Goal: Task Accomplishment & Management: Manage account settings

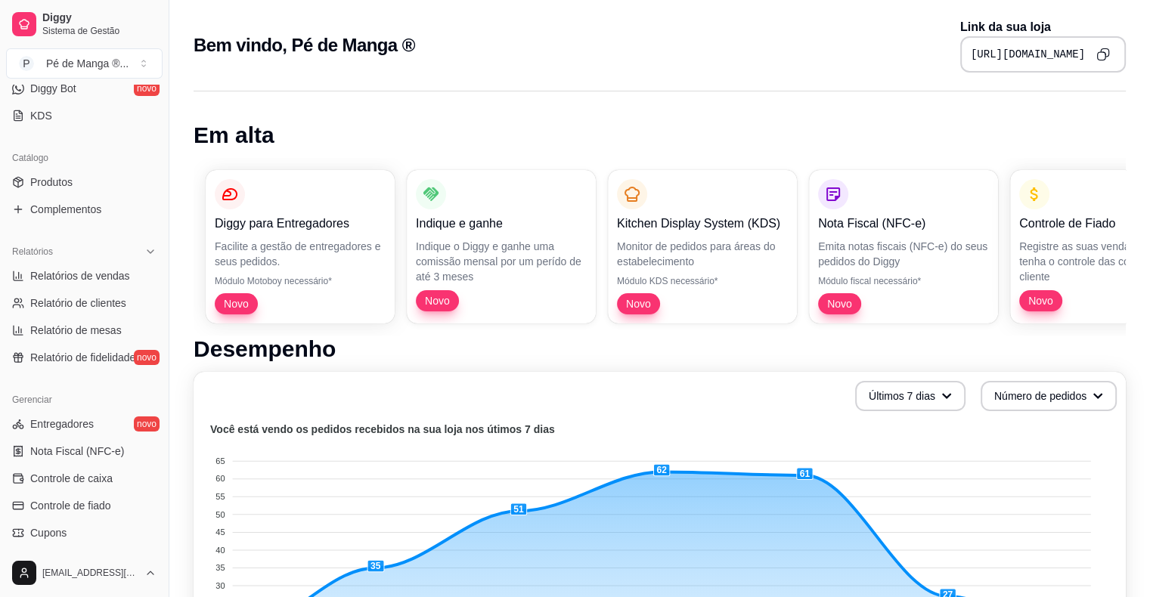
scroll to position [378, 0]
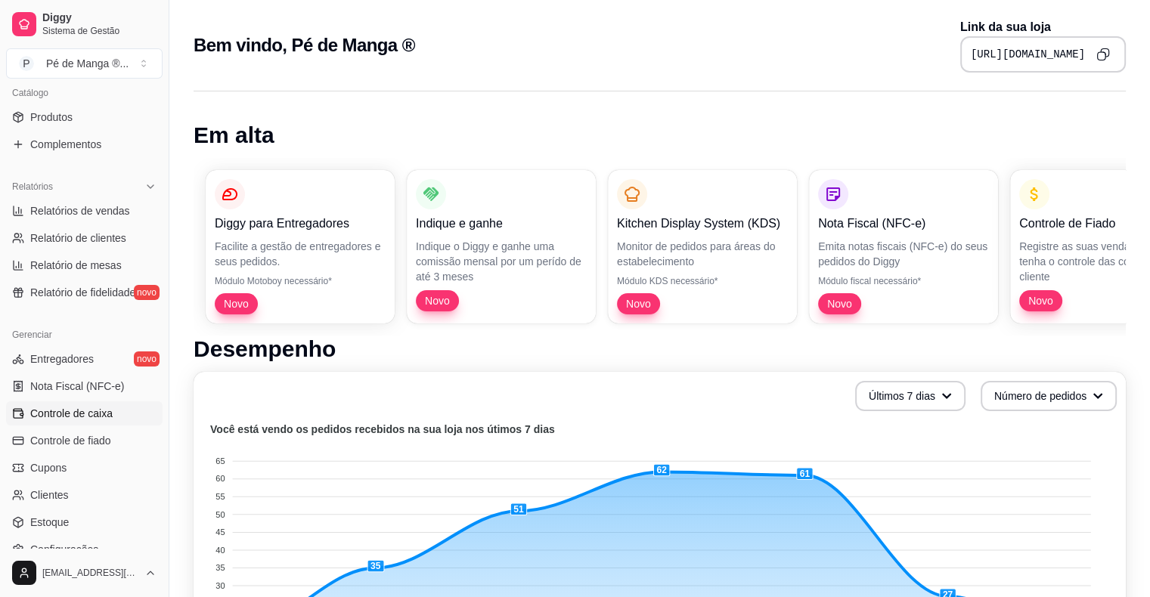
click at [88, 418] on span "Controle de caixa" at bounding box center [71, 413] width 82 height 15
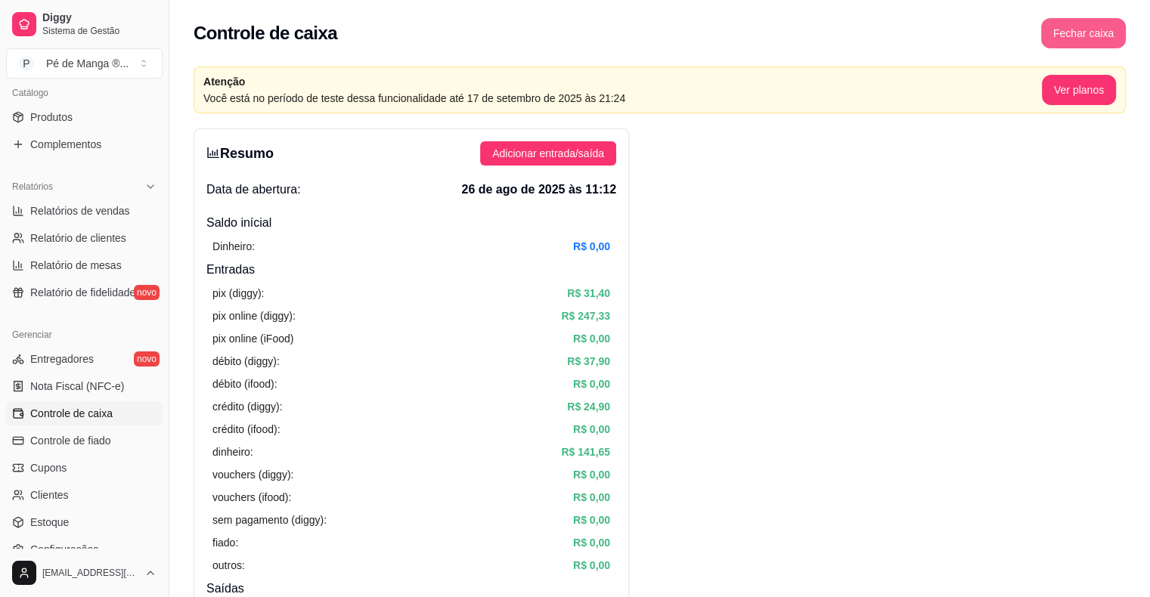
click at [1088, 28] on button "Fechar caixa" at bounding box center [1083, 33] width 85 height 30
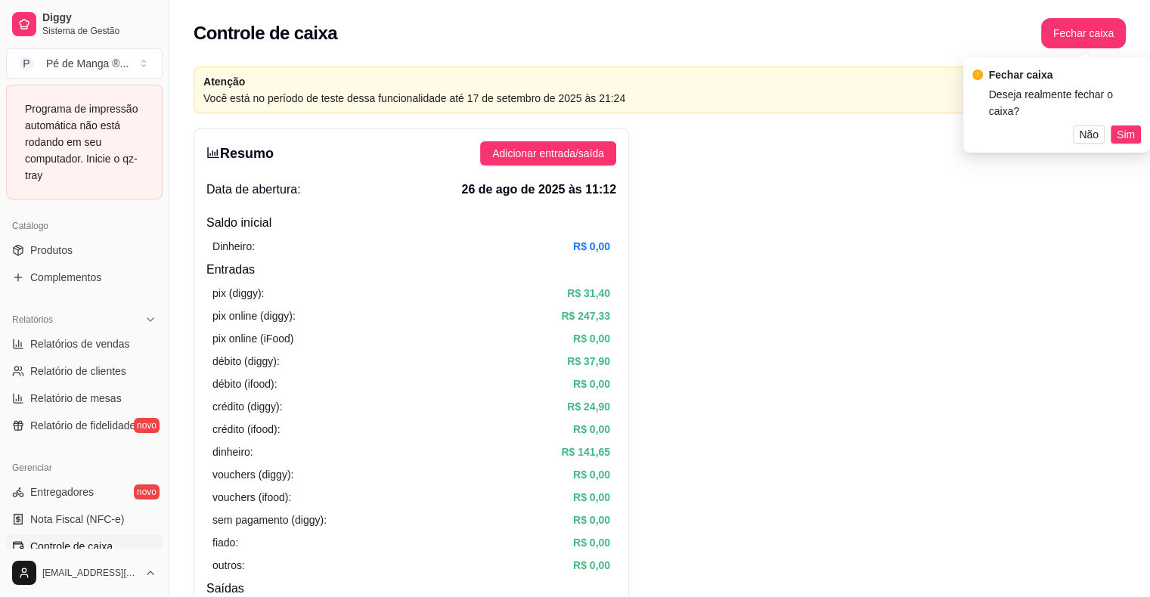
click at [1122, 127] on span "Sim" at bounding box center [1125, 134] width 18 height 17
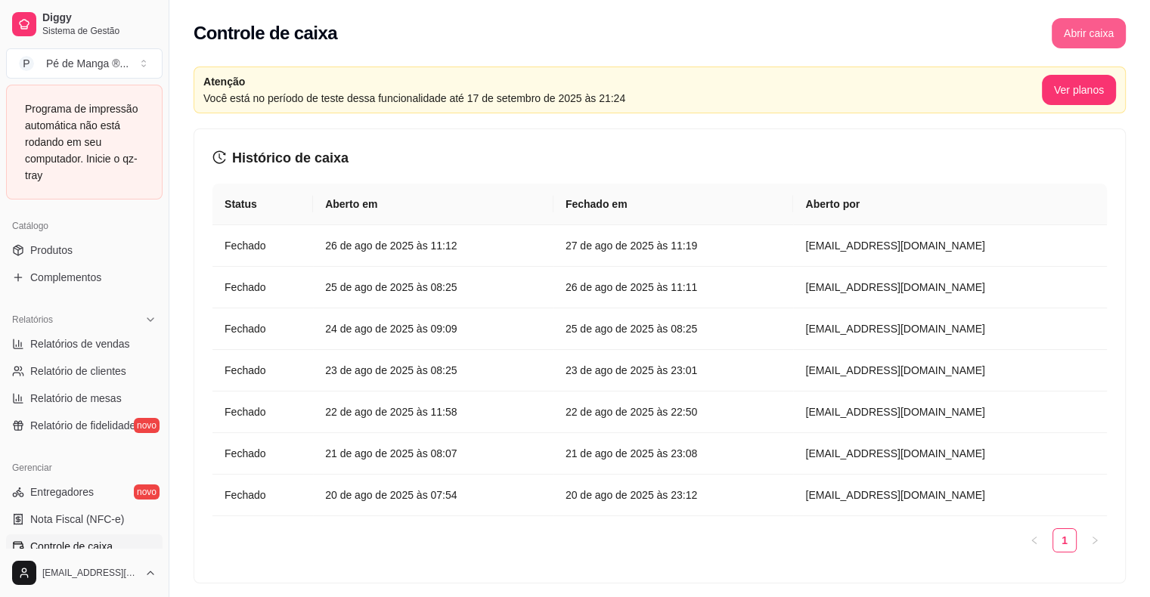
click at [1088, 41] on button "Abrir caixa" at bounding box center [1088, 33] width 74 height 30
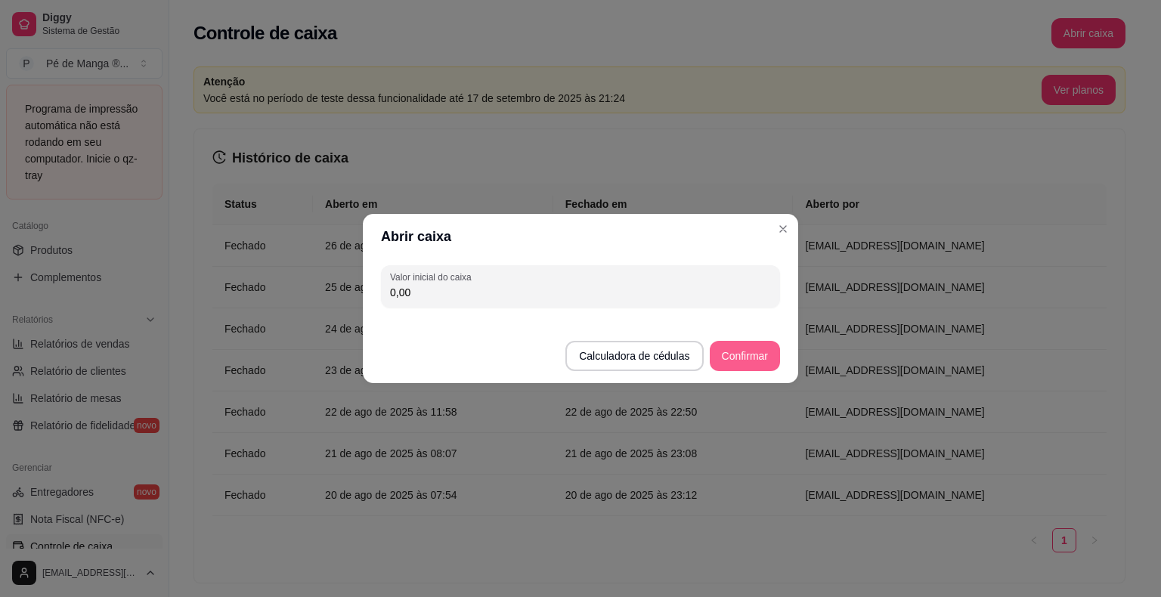
click at [760, 354] on button "Confirmar" at bounding box center [745, 356] width 70 height 30
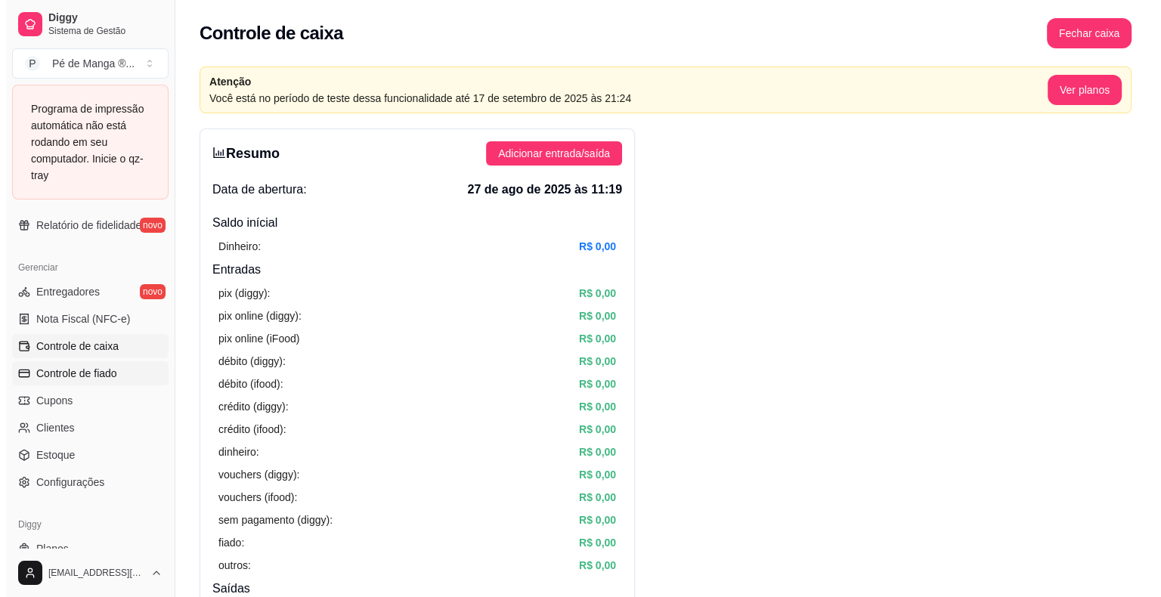
scroll to position [605, 0]
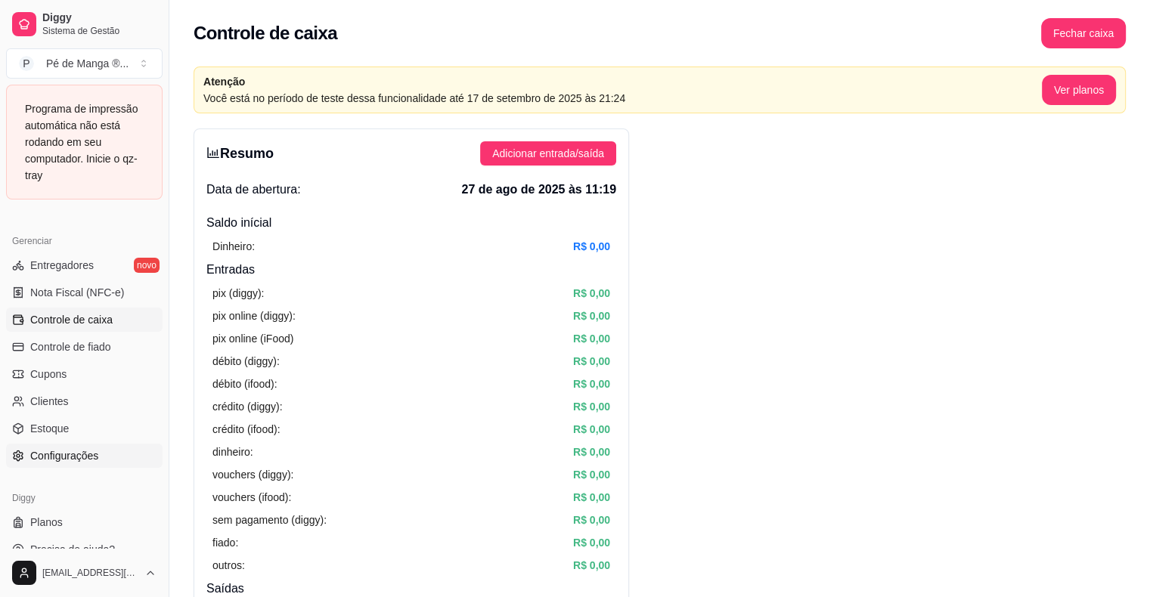
click at [100, 454] on link "Configurações" at bounding box center [84, 456] width 156 height 24
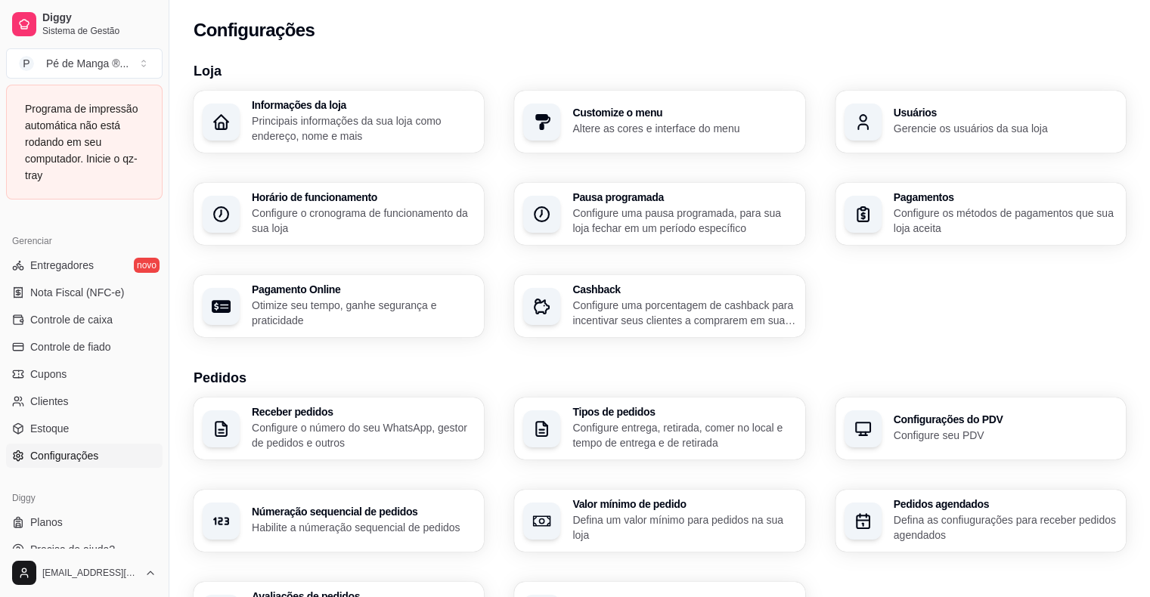
click at [591, 222] on p "Configure uma pausa programada, para sua loja fechar em um período específico" at bounding box center [683, 221] width 223 height 30
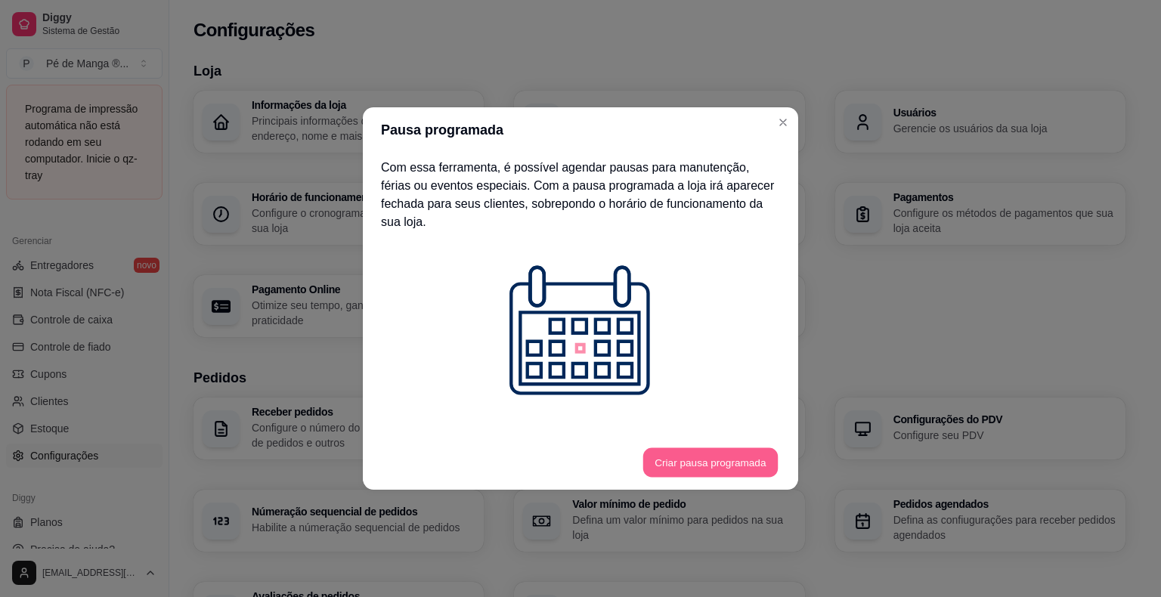
click at [688, 448] on button "Criar pausa programada" at bounding box center [710, 462] width 135 height 29
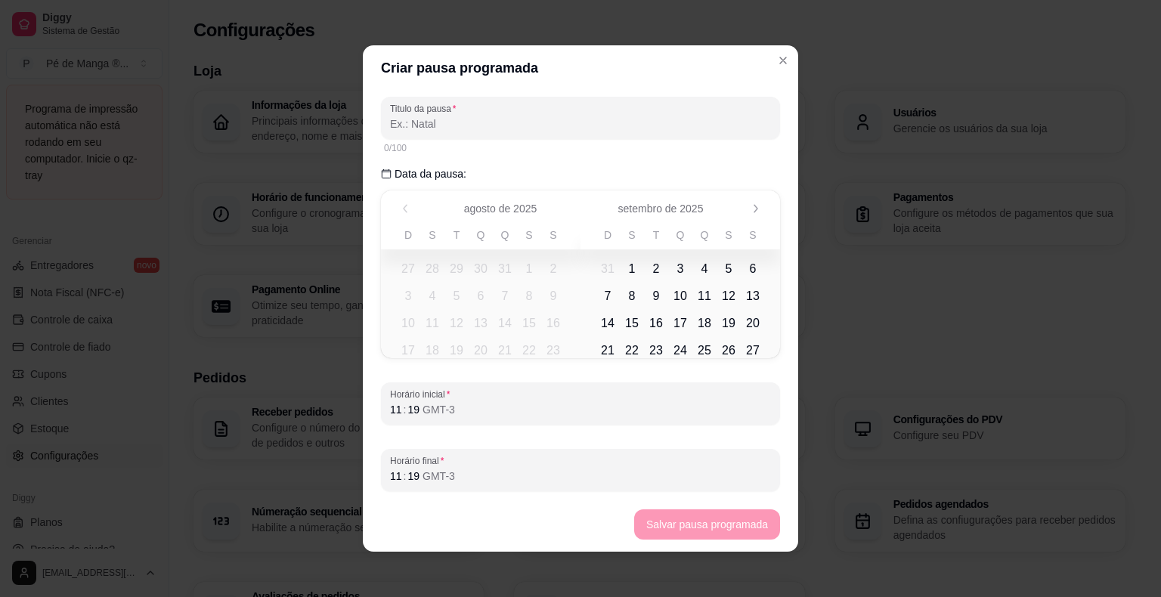
scroll to position [3, 0]
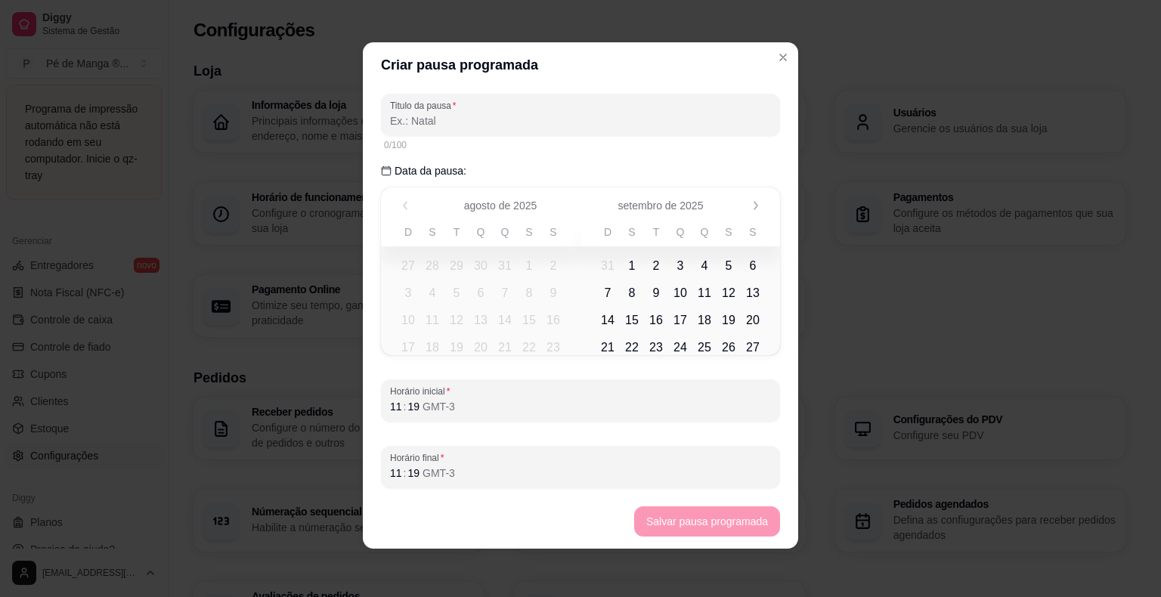
click at [390, 171] on p "Data da pausa:" at bounding box center [580, 170] width 399 height 15
click at [429, 336] on span "18" at bounding box center [432, 348] width 24 height 24
click at [500, 307] on td "14" at bounding box center [505, 320] width 24 height 27
click at [502, 327] on span "14" at bounding box center [505, 320] width 14 height 18
click at [541, 351] on tr "17 18 19 20 21 22 23" at bounding box center [481, 347] width 200 height 27
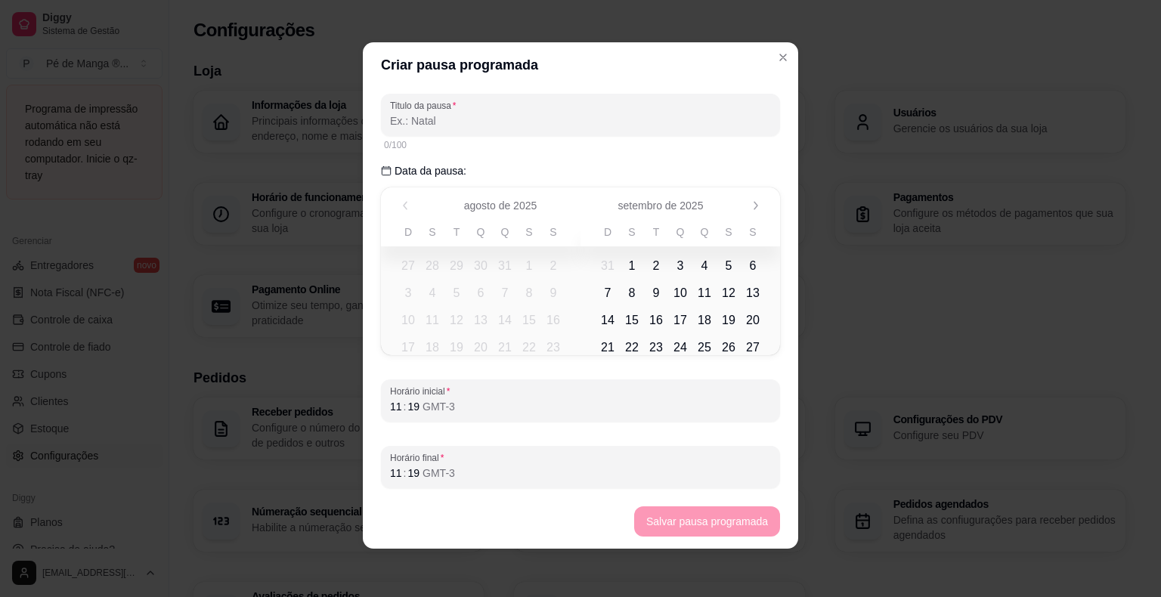
click at [564, 348] on tr "17 18 19 20 21 22 23" at bounding box center [481, 347] width 200 height 27
drag, startPoint x: 565, startPoint y: 334, endPoint x: 537, endPoint y: 336, distance: 28.1
click at [542, 342] on tr "17 18 19 20 21 22 23" at bounding box center [481, 347] width 200 height 27
click at [445, 413] on div "GMT-3" at bounding box center [439, 406] width 36 height 15
click at [414, 416] on div "11 : 19 GMT-3" at bounding box center [580, 407] width 381 height 18
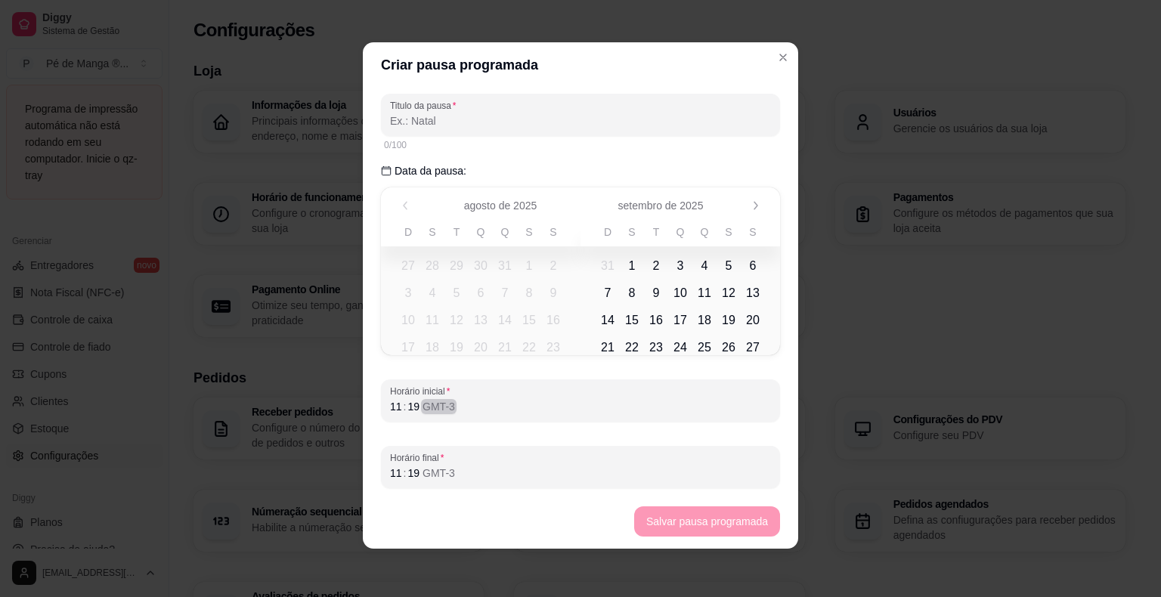
click at [413, 416] on div "11 : 19 GMT-3" at bounding box center [580, 407] width 381 height 18
drag, startPoint x: 385, startPoint y: 407, endPoint x: 415, endPoint y: 406, distance: 29.5
click at [415, 406] on div "11 : 19 GMT-3" at bounding box center [580, 407] width 381 height 18
click at [392, 482] on div "Horário final 11 : 19 GMT-3" at bounding box center [580, 467] width 399 height 42
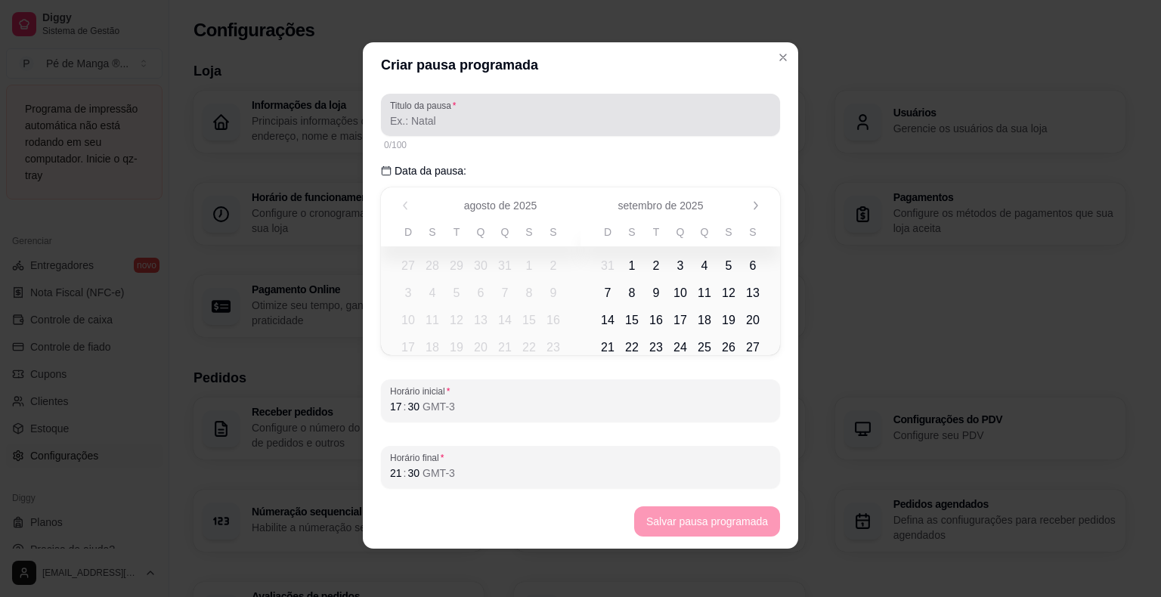
click at [502, 131] on div "Titulo da pausa" at bounding box center [580, 115] width 399 height 42
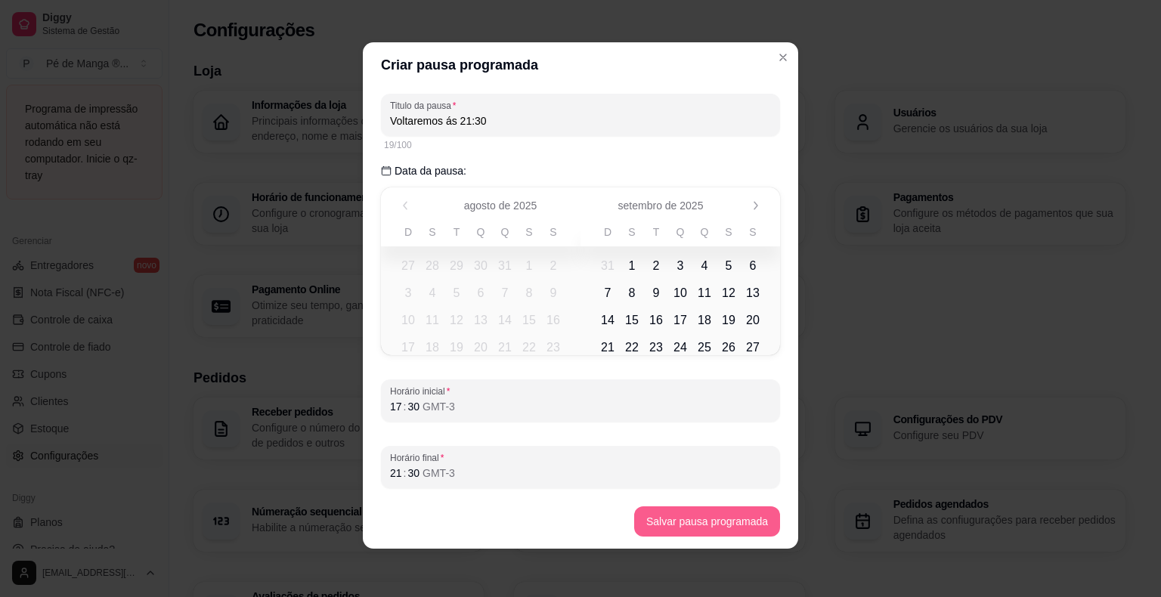
type input "Voltaremos ás 21:30"
click at [677, 516] on button "Salvar pausa programada" at bounding box center [706, 521] width 141 height 29
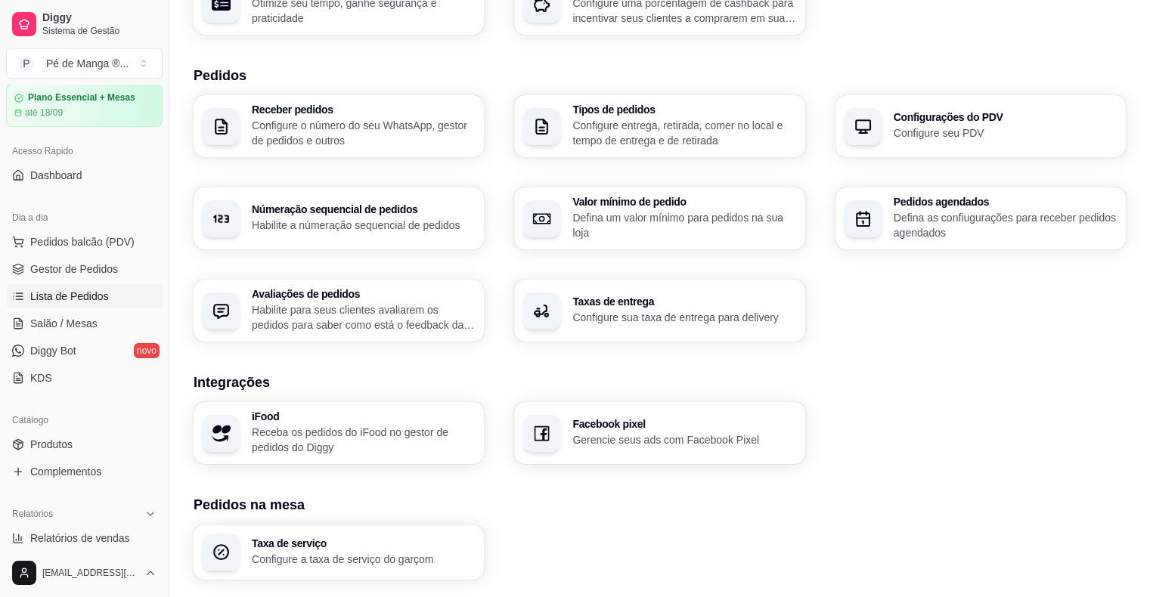
scroll to position [0, 0]
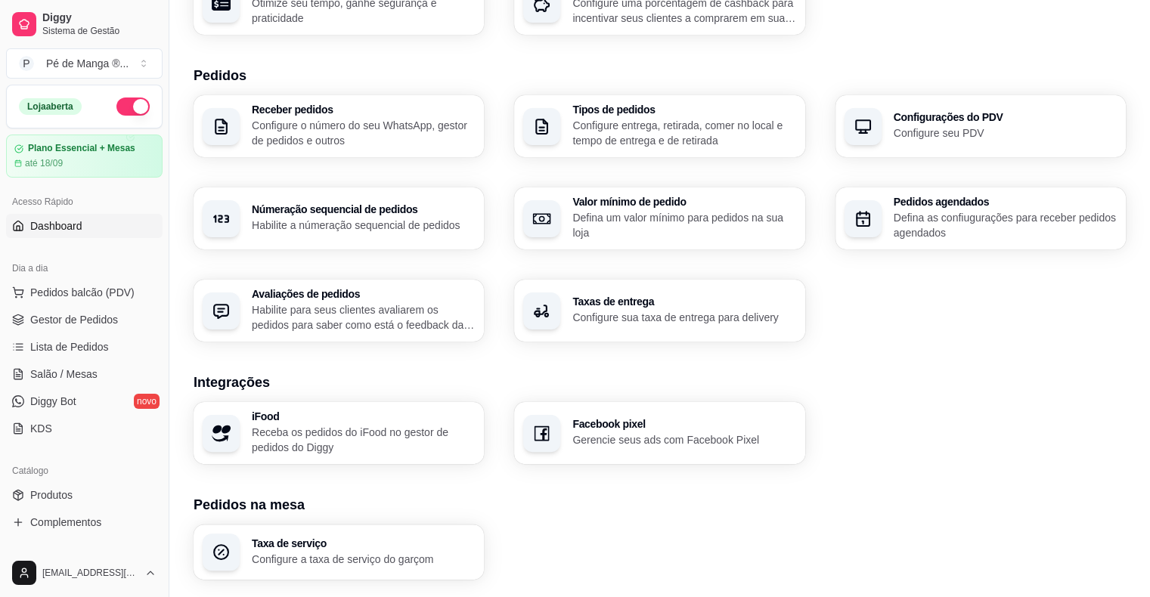
click at [89, 228] on link "Dashboard" at bounding box center [84, 226] width 156 height 24
